Goal: Task Accomplishment & Management: Manage account settings

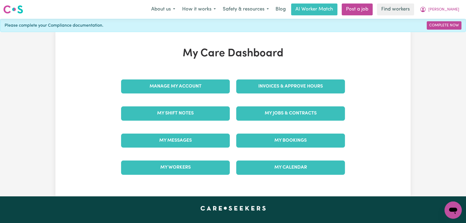
click at [277, 120] on div "My Jobs & Contracts" at bounding box center [290, 113] width 115 height 27
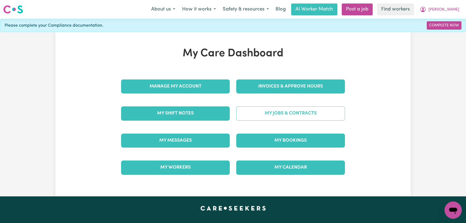
click at [276, 117] on link "My Jobs & Contracts" at bounding box center [290, 113] width 109 height 14
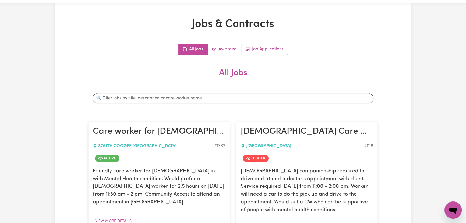
scroll to position [98, 0]
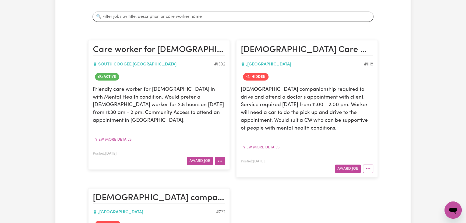
click at [223, 157] on button "More options" at bounding box center [220, 161] width 10 height 8
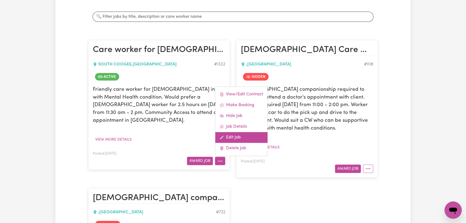
click at [251, 132] on link "Edit Job" at bounding box center [241, 137] width 52 height 11
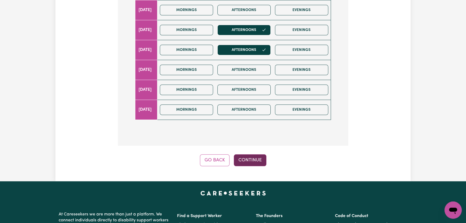
click at [260, 154] on button "Continue" at bounding box center [250, 160] width 33 height 12
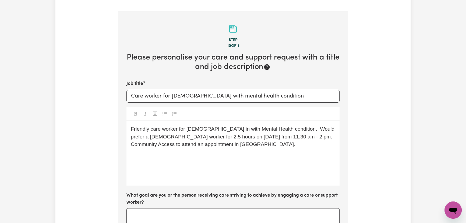
scroll to position [202, 0]
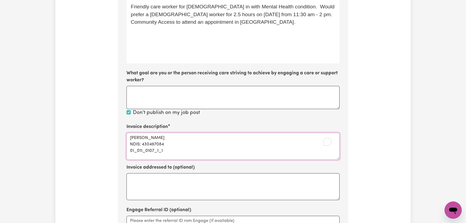
paste textarea "4_104_0125_6"
drag, startPoint x: 170, startPoint y: 140, endPoint x: 120, endPoint y: 139, distance: 49.5
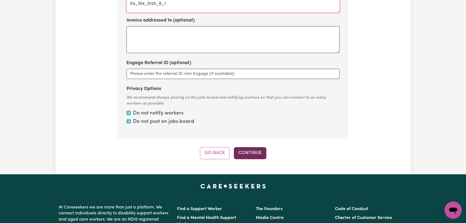
type textarea "[PERSON_NAME] NDIS: 430497084 04_104_0125_6_1"
click at [250, 147] on button "Continue" at bounding box center [250, 153] width 33 height 12
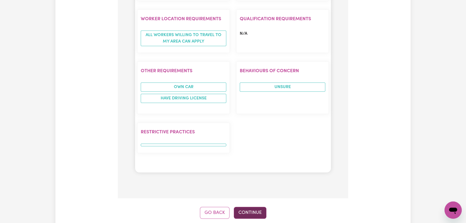
click at [250, 207] on button "Continue" at bounding box center [250, 213] width 33 height 12
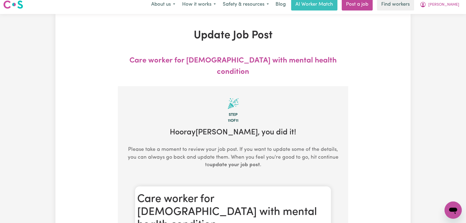
scroll to position [0, 0]
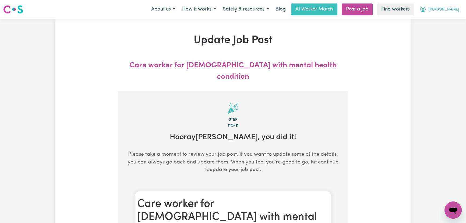
click at [452, 7] on span "[PERSON_NAME]" at bounding box center [443, 10] width 31 height 6
click at [445, 30] on link "Logout" at bounding box center [441, 31] width 42 height 10
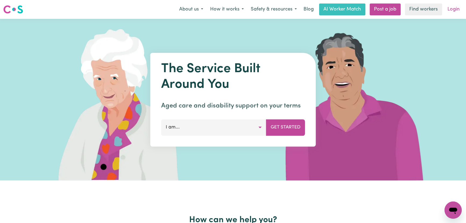
click at [452, 9] on link "Login" at bounding box center [453, 9] width 19 height 12
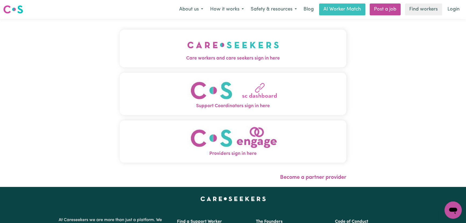
click at [180, 50] on button "Care workers and care seekers sign in here" at bounding box center [233, 49] width 226 height 38
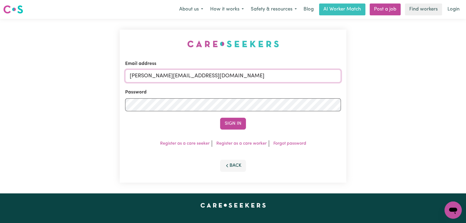
click at [229, 75] on input "[PERSON_NAME][EMAIL_ADDRESS][DOMAIN_NAME]" at bounding box center [233, 75] width 216 height 13
drag, startPoint x: 263, startPoint y: 77, endPoint x: 157, endPoint y: 74, distance: 105.7
click at [157, 74] on input "superuser~ [EMAIL_ADDRESS][DOMAIN_NAME]" at bounding box center [233, 75] width 216 height 13
type input "[EMAIL_ADDRESS][DOMAIN_NAME]"
click at [220, 118] on button "Sign In" at bounding box center [233, 124] width 26 height 12
